Goal: Communication & Community: Connect with others

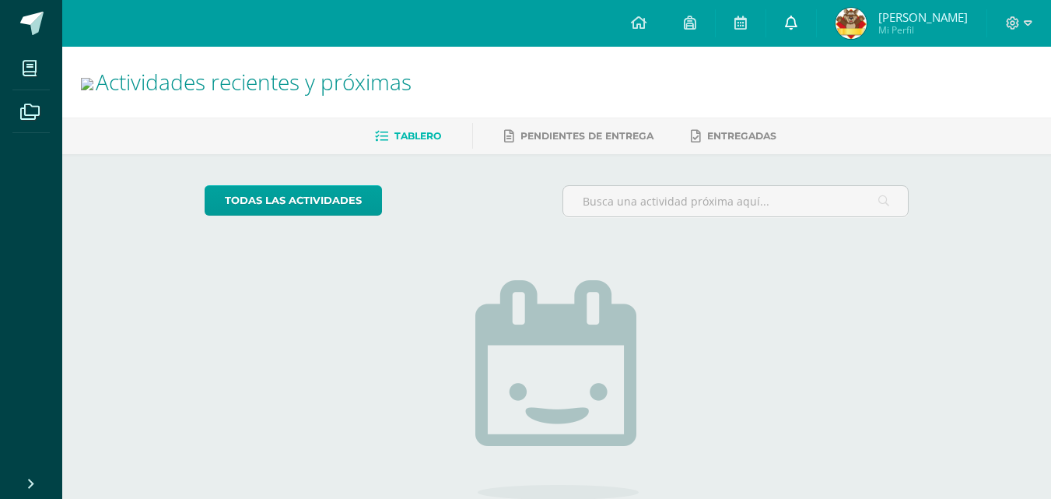
click at [798, 19] on icon at bounding box center [791, 23] width 12 height 14
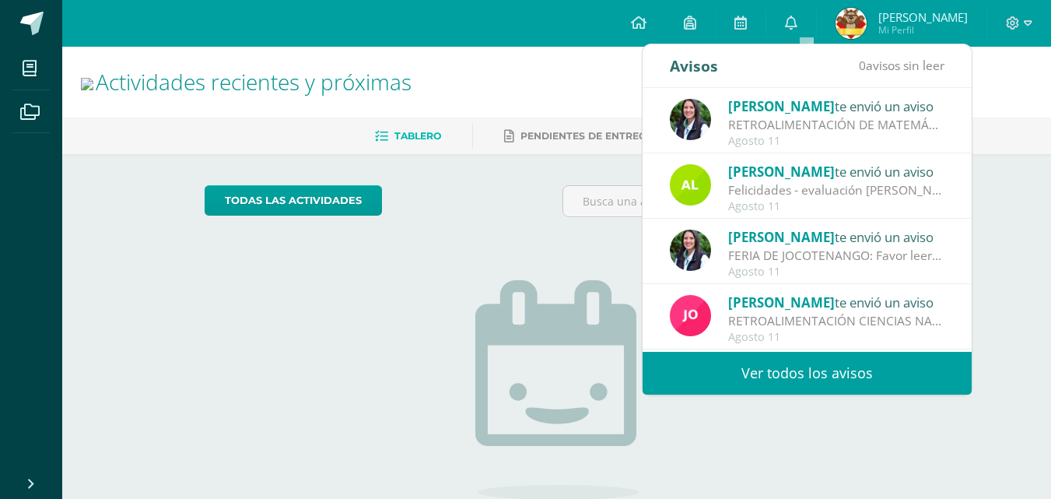
click at [869, 371] on link "Ver todos los avisos" at bounding box center [807, 373] width 329 height 43
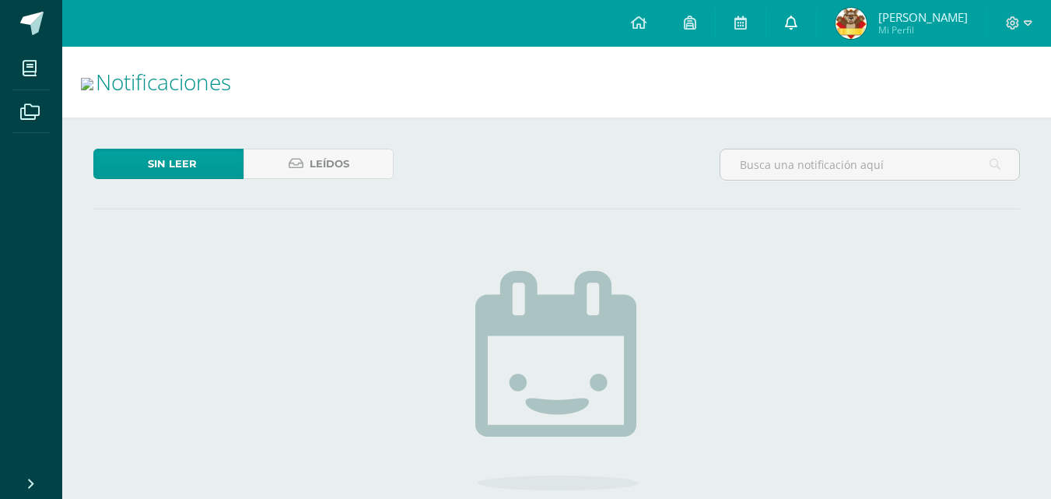
click at [812, 34] on link at bounding box center [792, 23] width 50 height 47
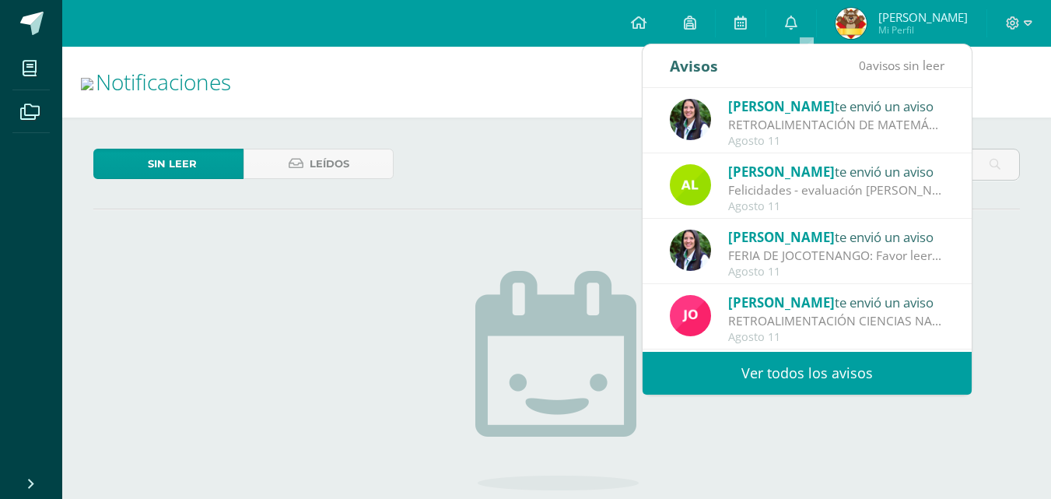
click at [751, 381] on link "Ver todos los avisos" at bounding box center [807, 373] width 329 height 43
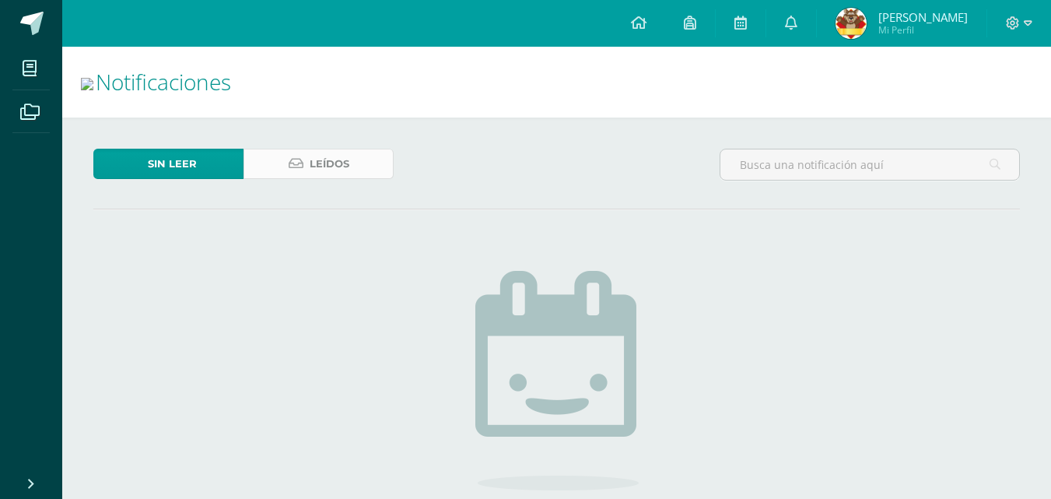
click at [348, 163] on span "Leídos" at bounding box center [330, 163] width 40 height 29
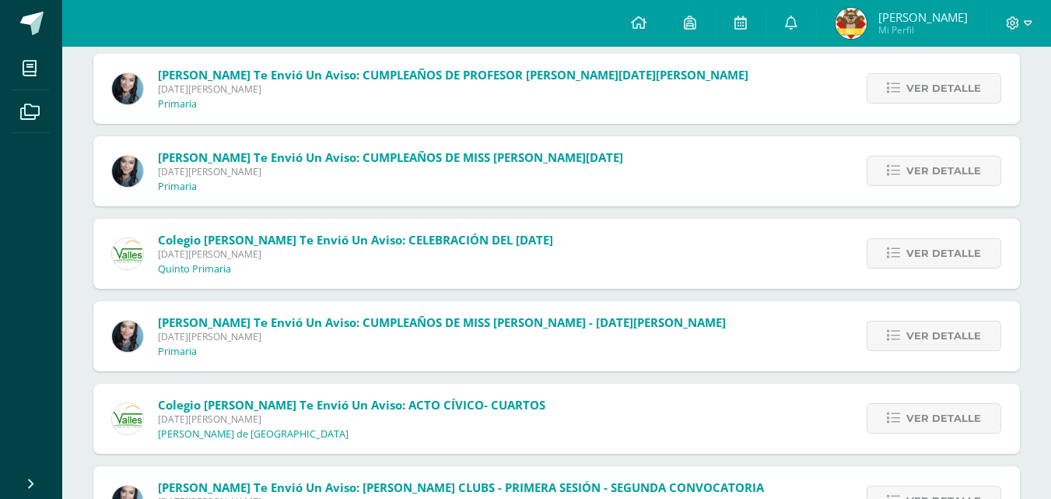
scroll to position [3984, 0]
click at [920, 30] on span "Mi Perfil" at bounding box center [924, 29] width 90 height 13
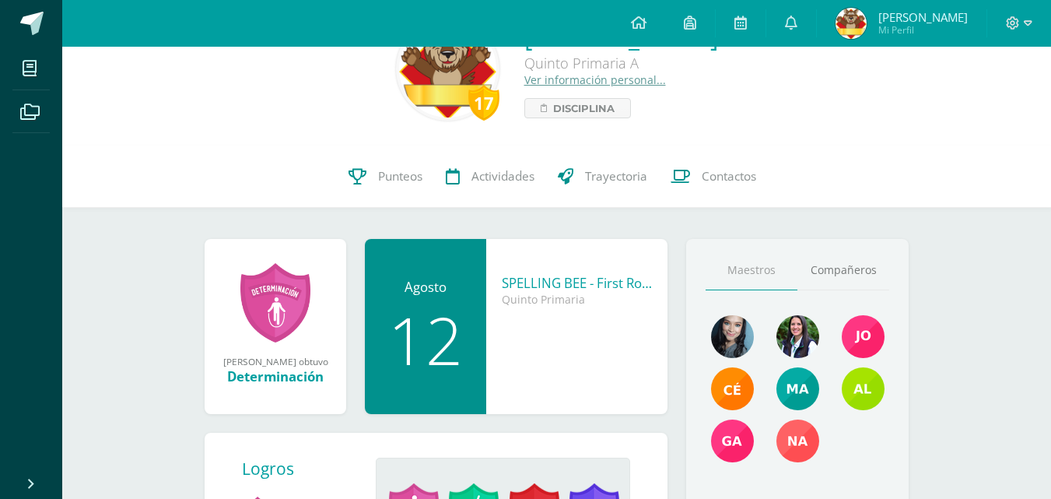
scroll to position [55, 0]
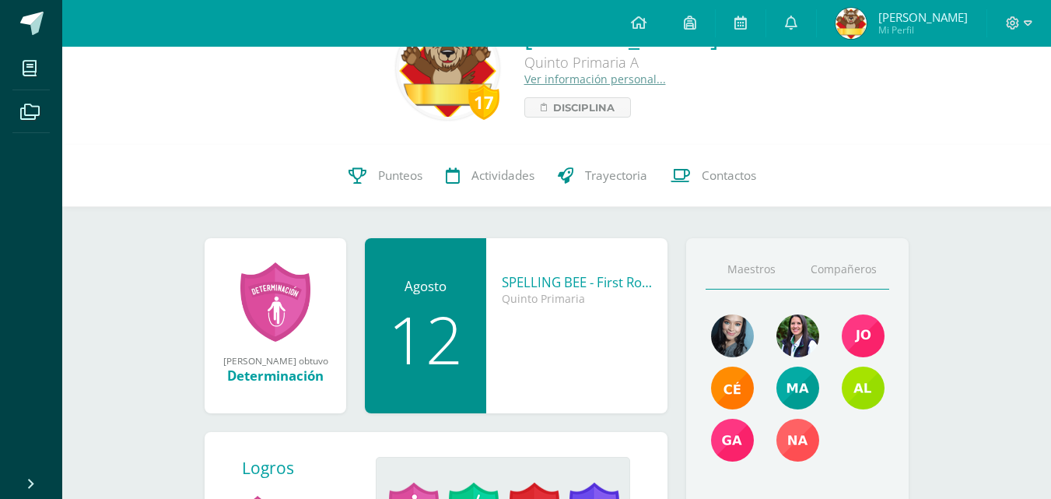
click at [862, 268] on link "Compañeros" at bounding box center [844, 270] width 92 height 40
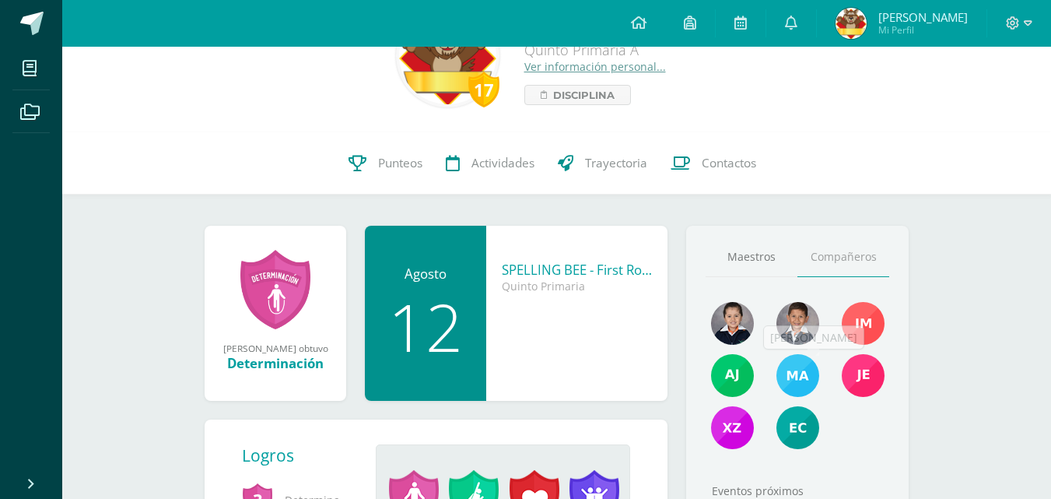
scroll to position [66, 0]
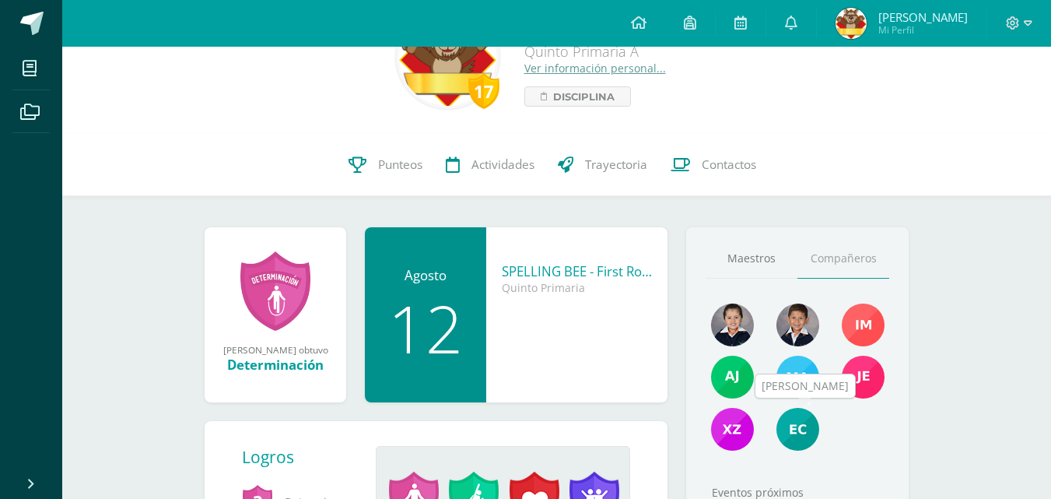
click at [795, 423] on img at bounding box center [798, 429] width 43 height 43
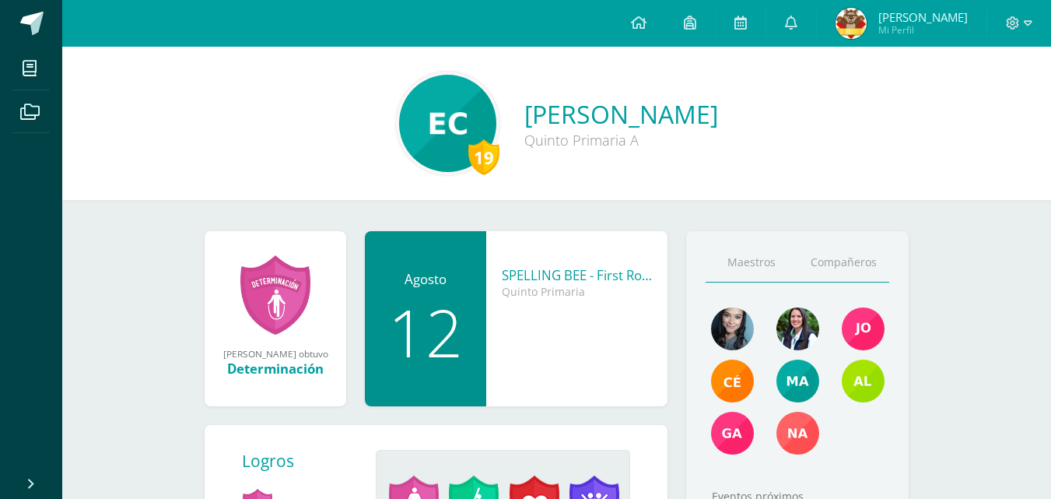
click at [855, 272] on link "Compañeros" at bounding box center [844, 263] width 92 height 40
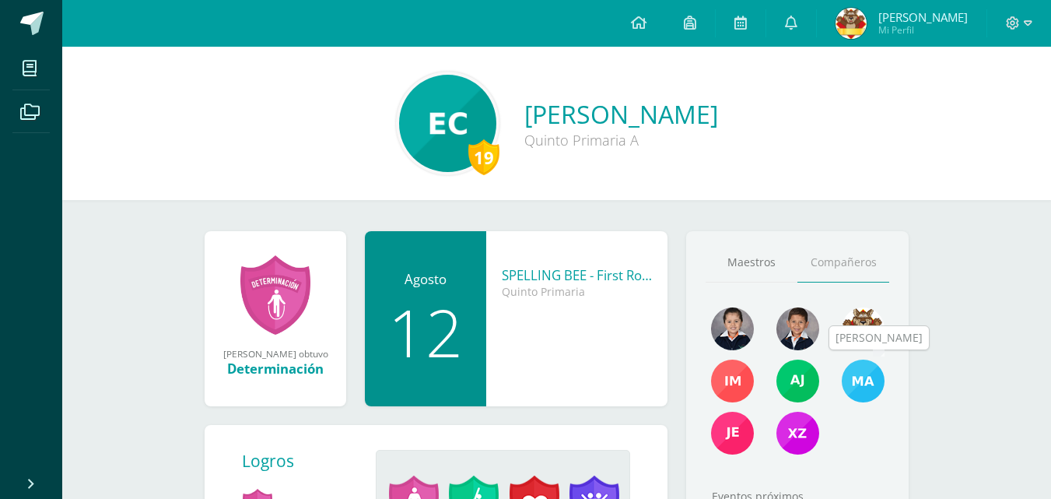
click at [861, 377] on img at bounding box center [863, 381] width 43 height 43
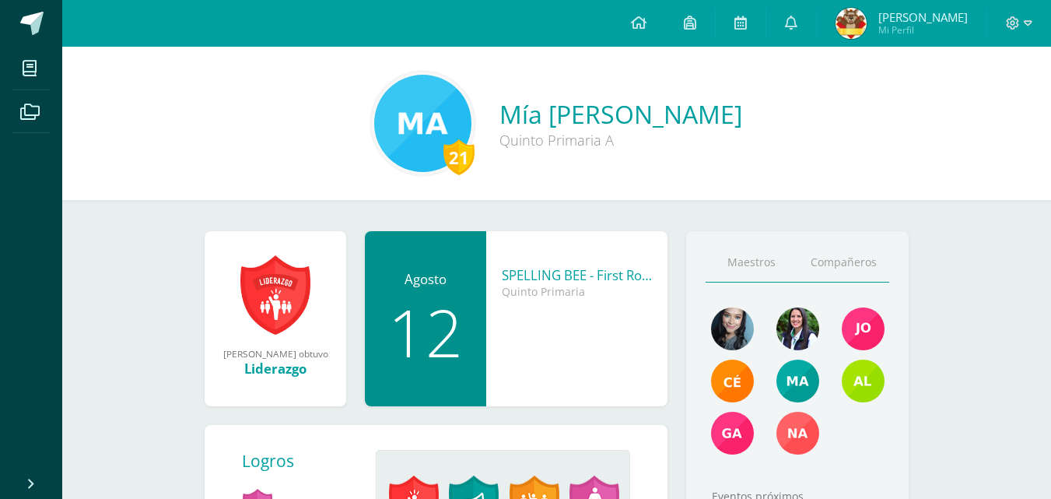
click at [869, 265] on link "Compañeros" at bounding box center [844, 263] width 92 height 40
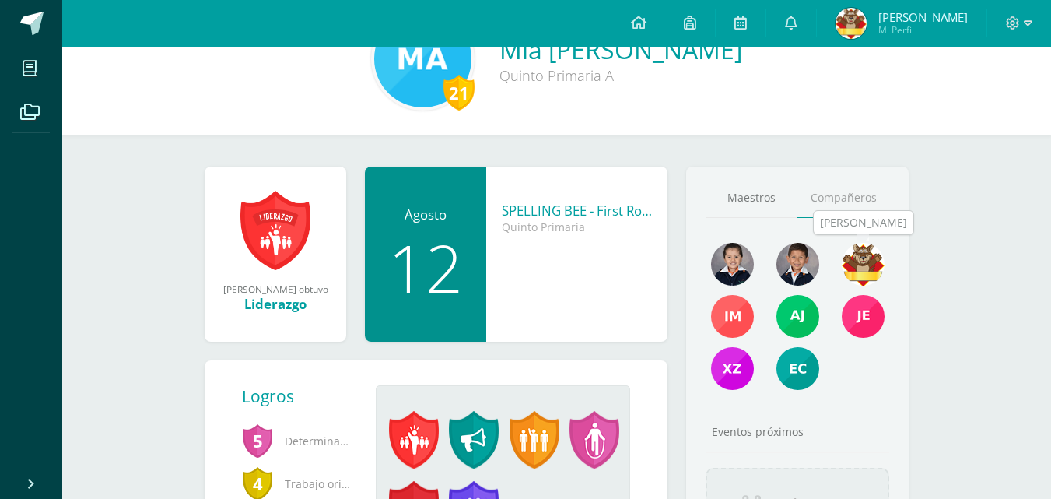
scroll to position [68, 0]
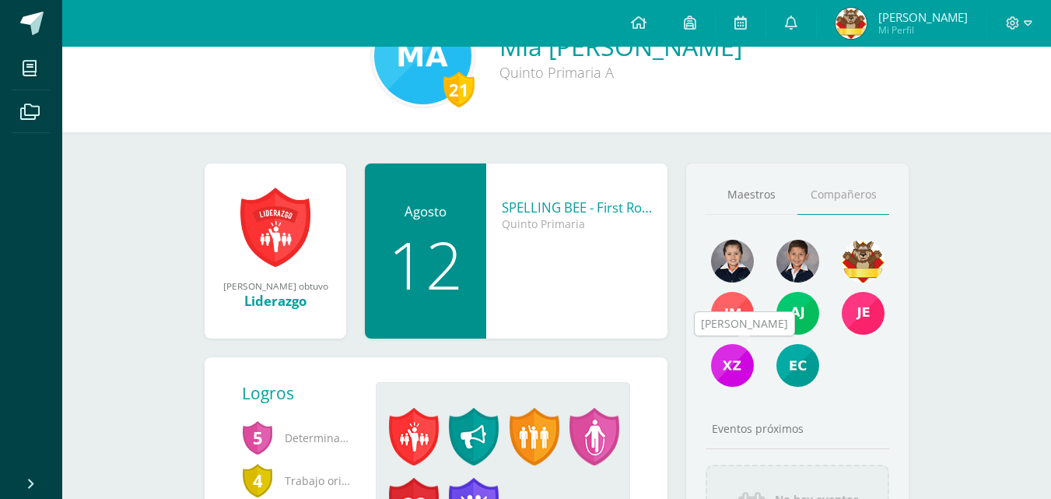
click at [730, 365] on img at bounding box center [732, 365] width 43 height 43
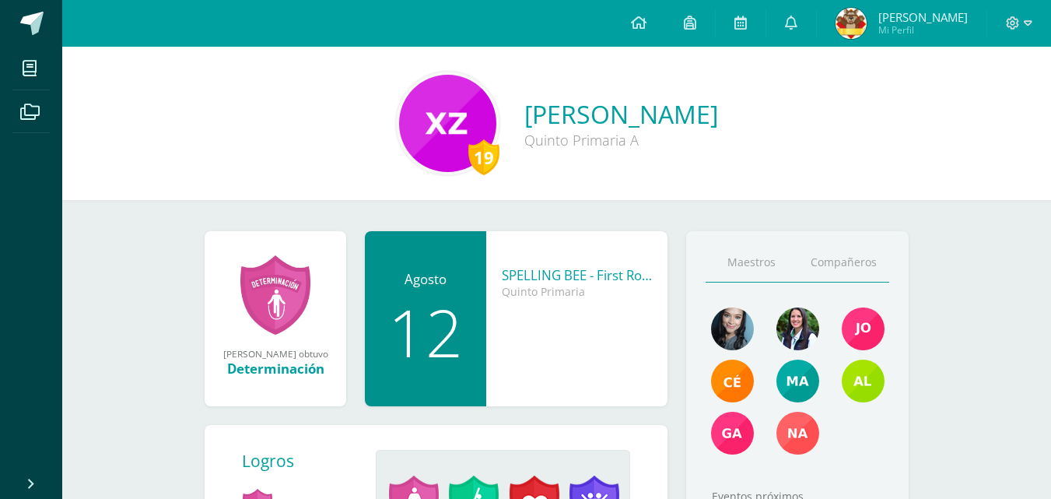
click at [845, 256] on link "Compañeros" at bounding box center [844, 263] width 92 height 40
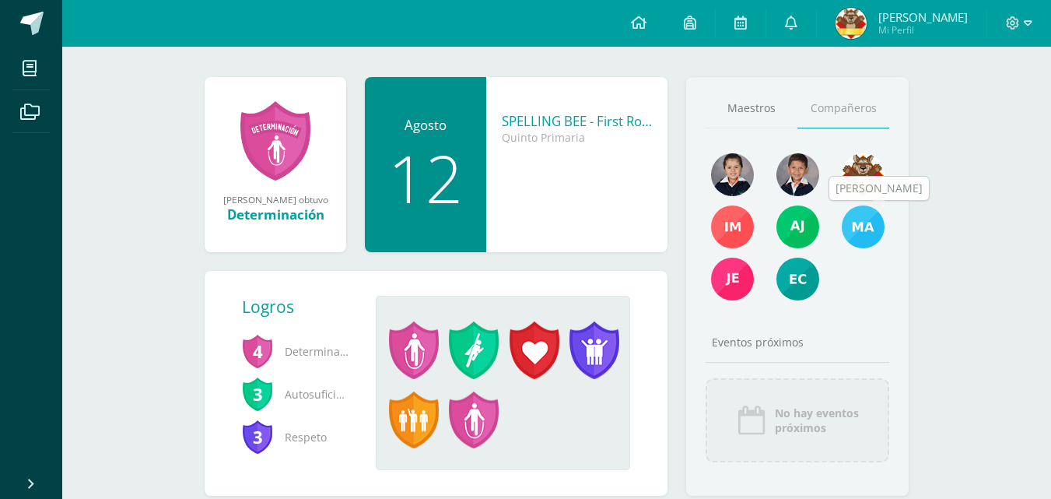
scroll to position [156, 0]
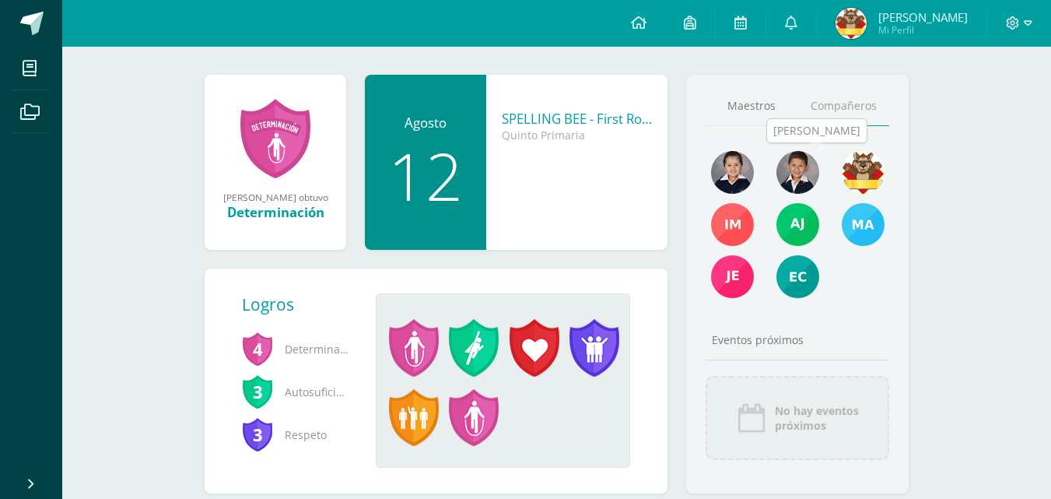
click at [796, 167] on img at bounding box center [798, 172] width 43 height 43
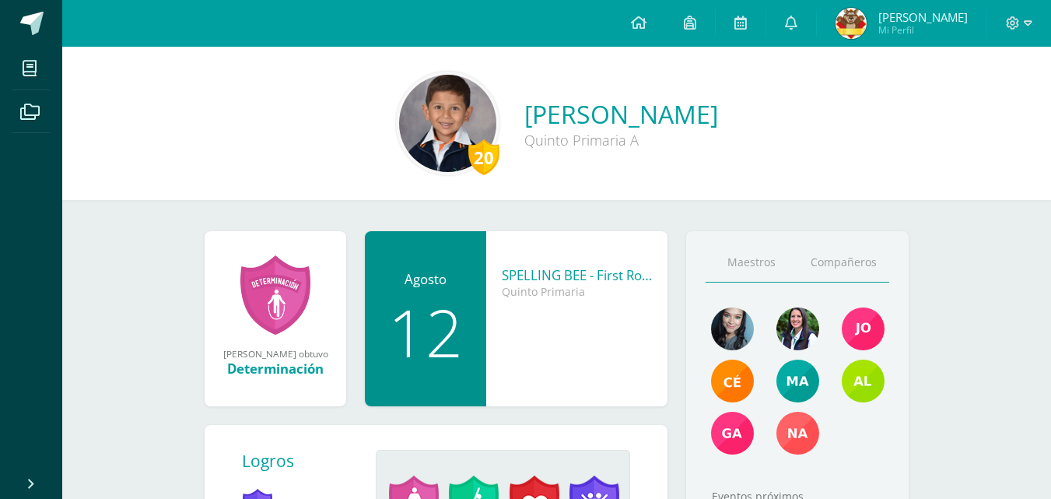
click at [868, 266] on link "Compañeros" at bounding box center [844, 263] width 92 height 40
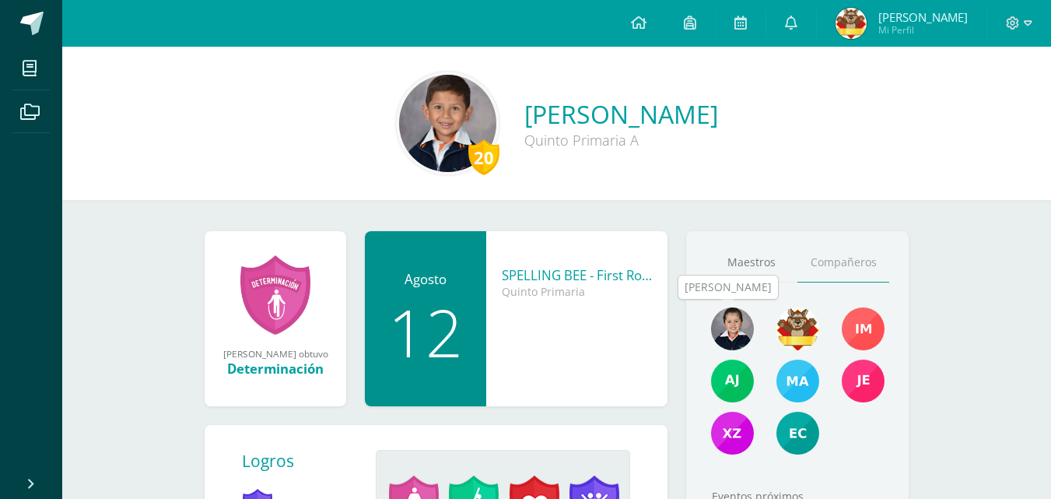
click at [741, 324] on img at bounding box center [732, 328] width 43 height 43
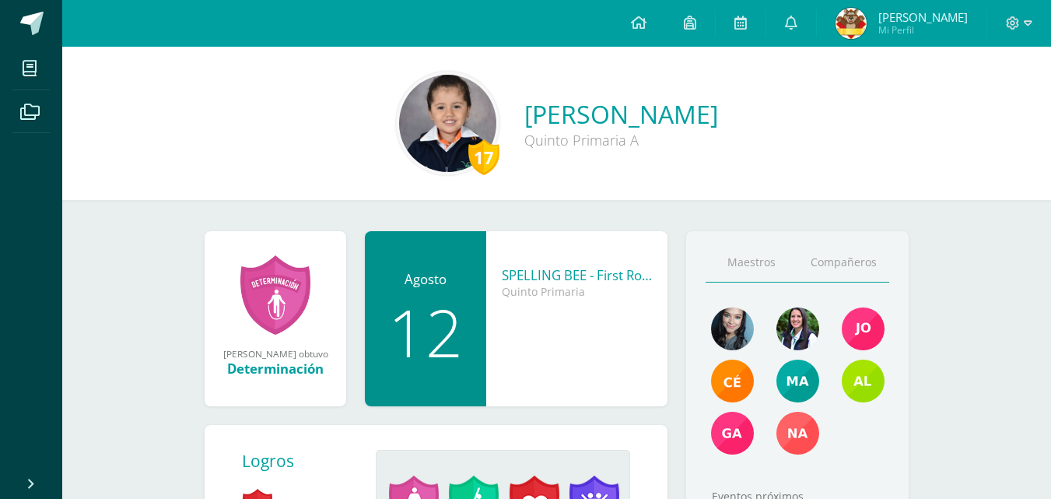
click at [842, 274] on link "Compañeros" at bounding box center [844, 263] width 92 height 40
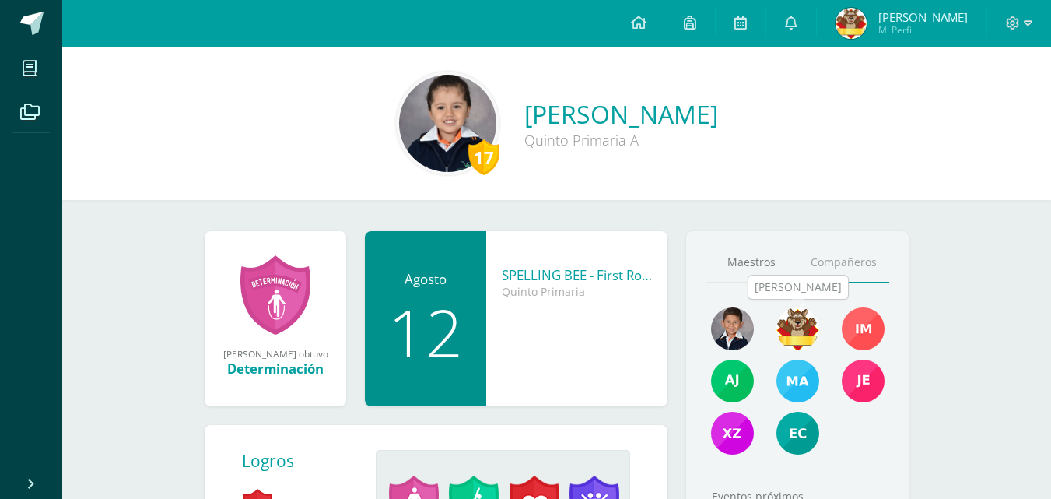
click at [806, 313] on img at bounding box center [798, 328] width 43 height 43
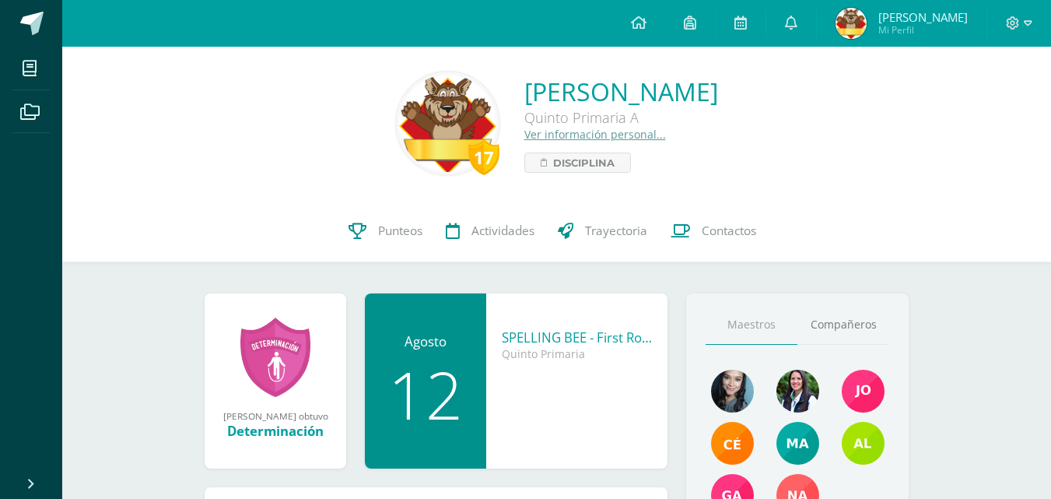
click at [399, 94] on img at bounding box center [447, 123] width 97 height 97
click at [399, 97] on img at bounding box center [447, 123] width 97 height 97
